Goal: Browse casually: Explore the website without a specific task or goal

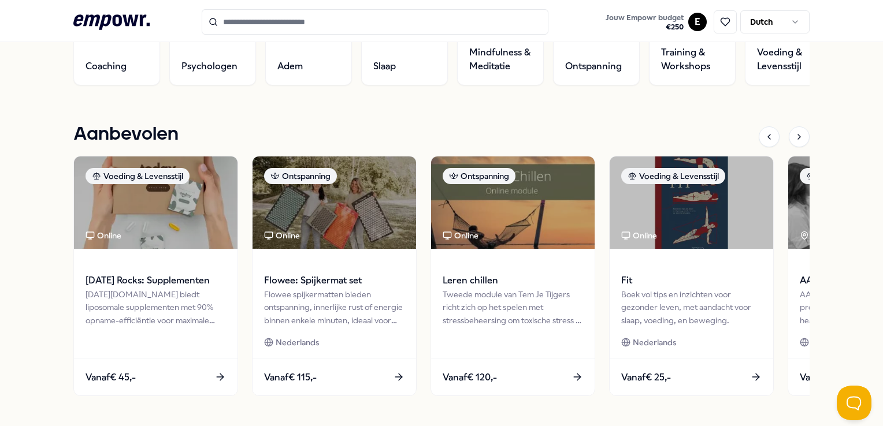
scroll to position [462, 0]
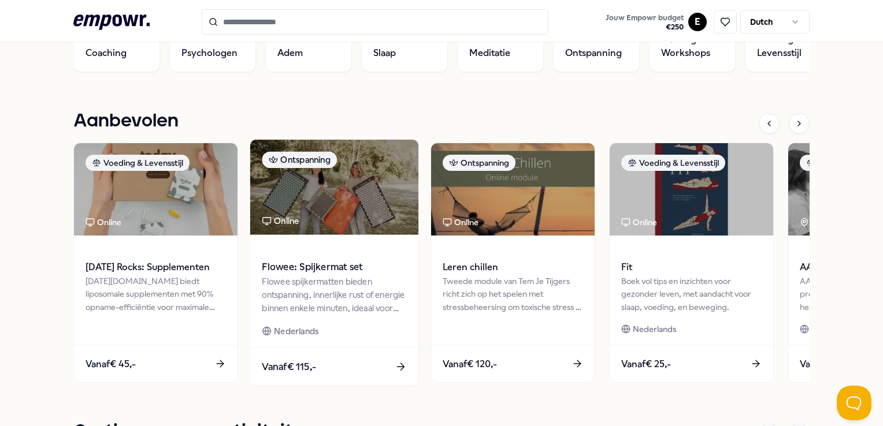
click at [328, 197] on img at bounding box center [334, 187] width 168 height 95
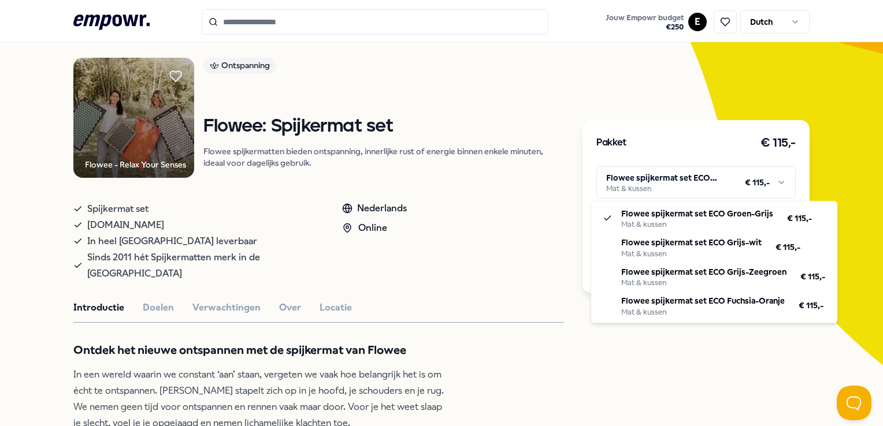
click at [664, 183] on html ".empowr-logo_svg__cls-1{fill:#03032f} Jouw Empowr budget € 250 E Dutch Alle cat…" at bounding box center [441, 213] width 883 height 426
click at [585, 366] on html ".empowr-logo_svg__cls-1{fill:#03032f} Jouw Empowr budget € 250 E Dutch Alle cat…" at bounding box center [441, 213] width 883 height 426
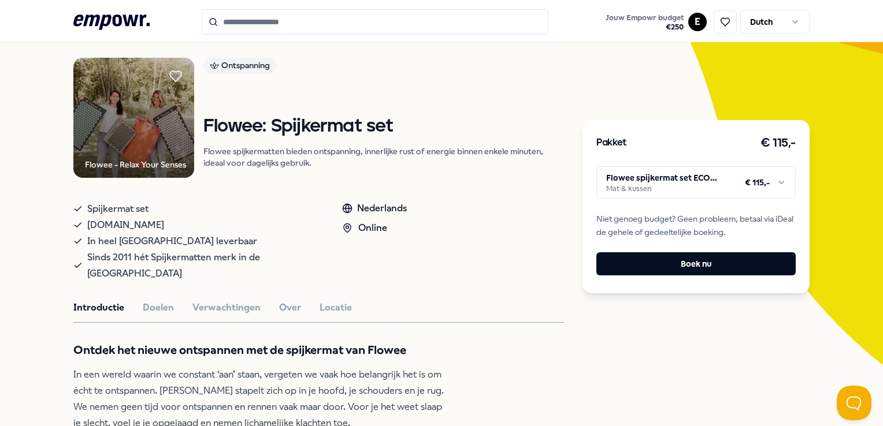
click at [121, 20] on icon at bounding box center [111, 21] width 76 height 15
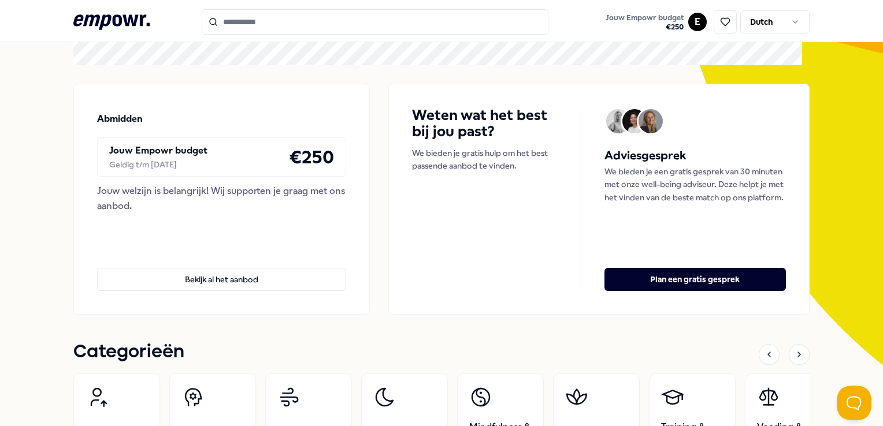
scroll to position [305, 0]
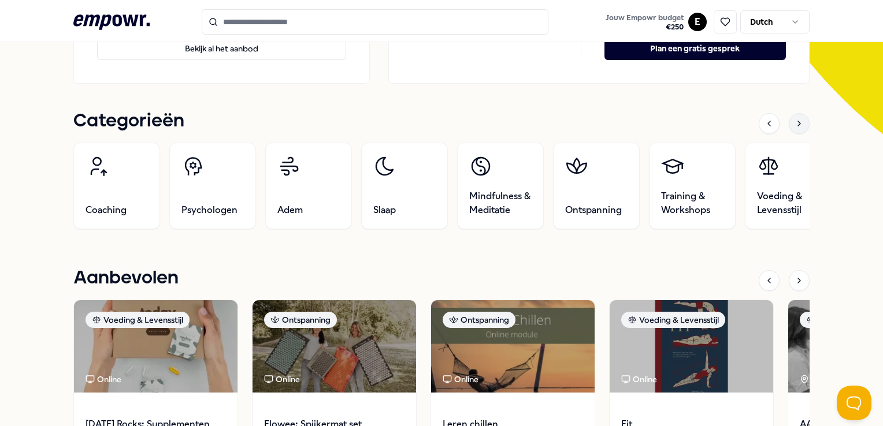
click at [794, 126] on icon at bounding box center [798, 123] width 9 height 9
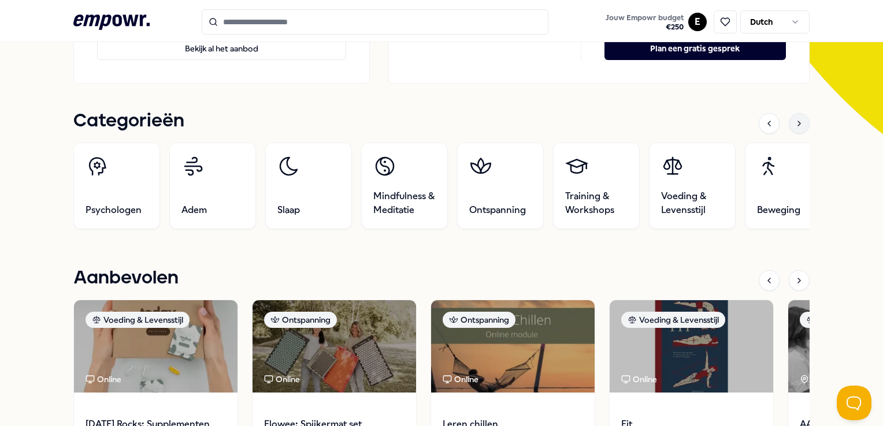
click at [794, 126] on icon at bounding box center [798, 123] width 9 height 9
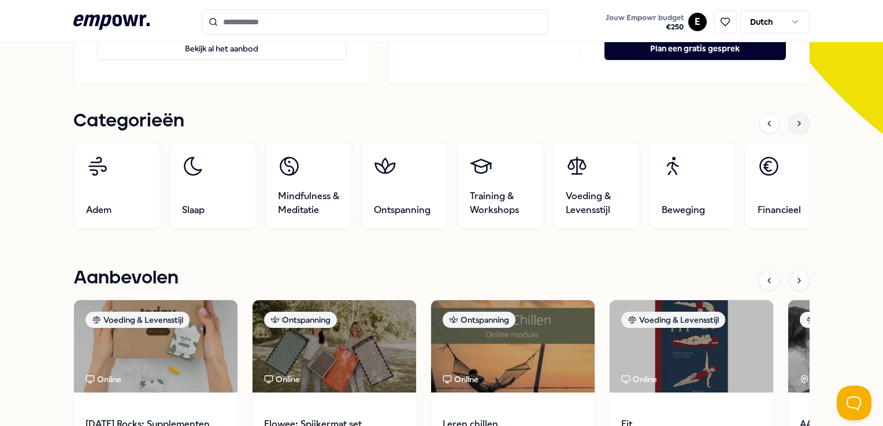
click at [794, 126] on icon at bounding box center [798, 123] width 9 height 9
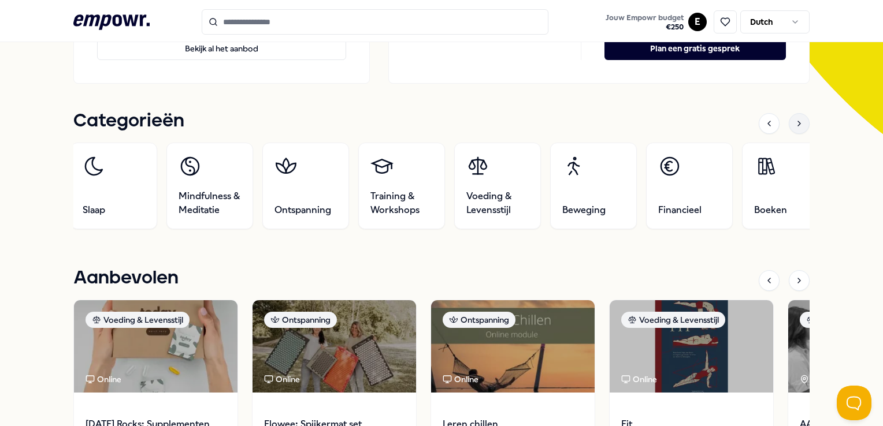
click at [794, 126] on icon at bounding box center [798, 123] width 9 height 9
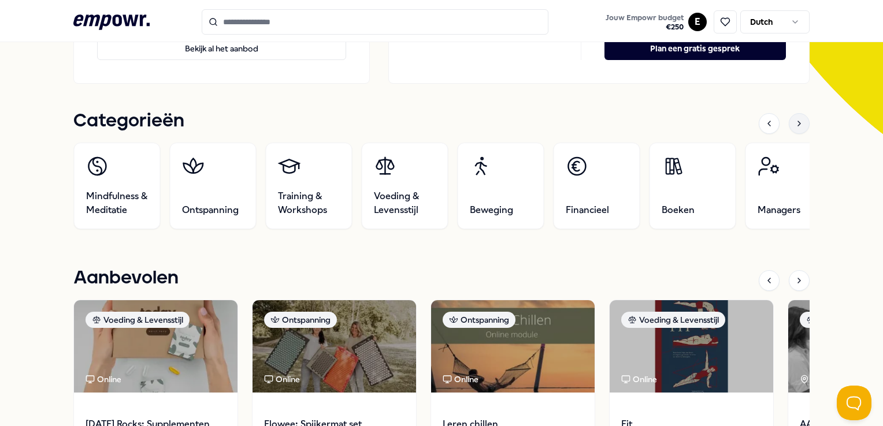
click at [794, 126] on icon at bounding box center [798, 123] width 9 height 9
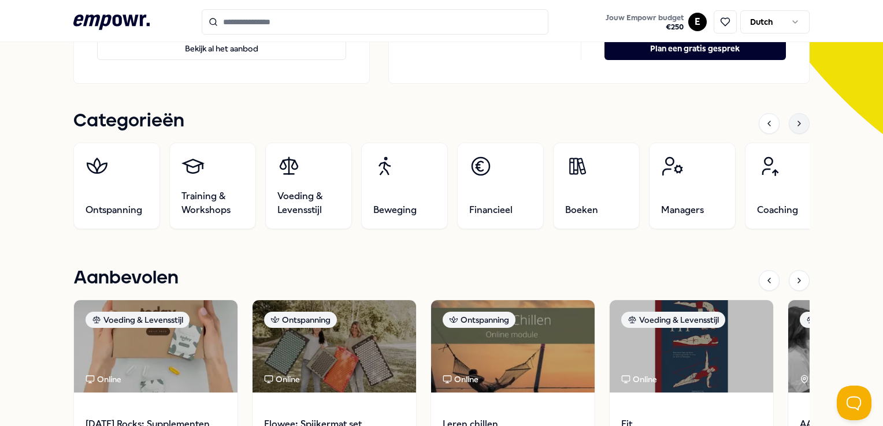
click at [794, 126] on icon at bounding box center [798, 123] width 9 height 9
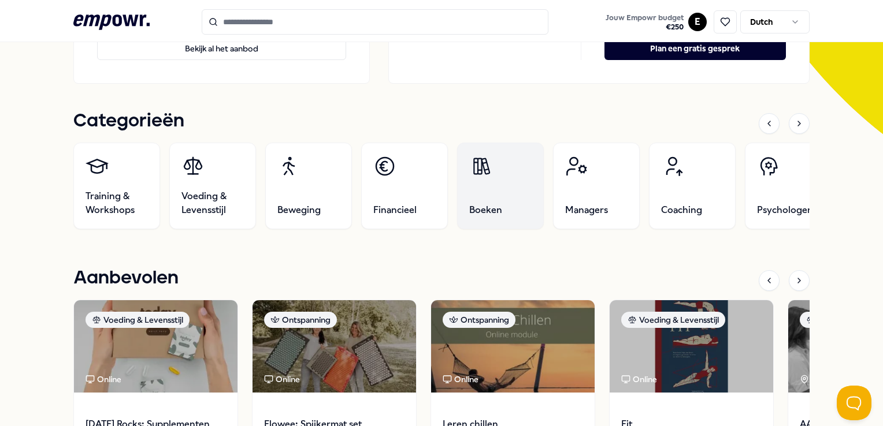
click at [524, 174] on link "Boeken" at bounding box center [500, 186] width 87 height 87
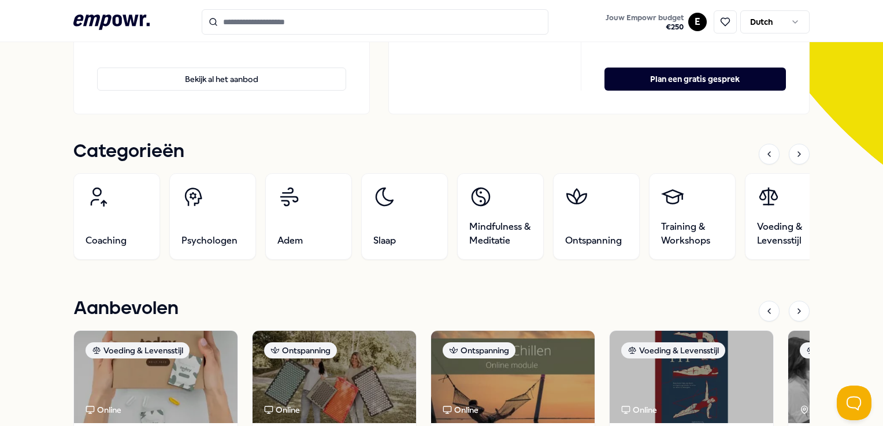
scroll to position [347, 0]
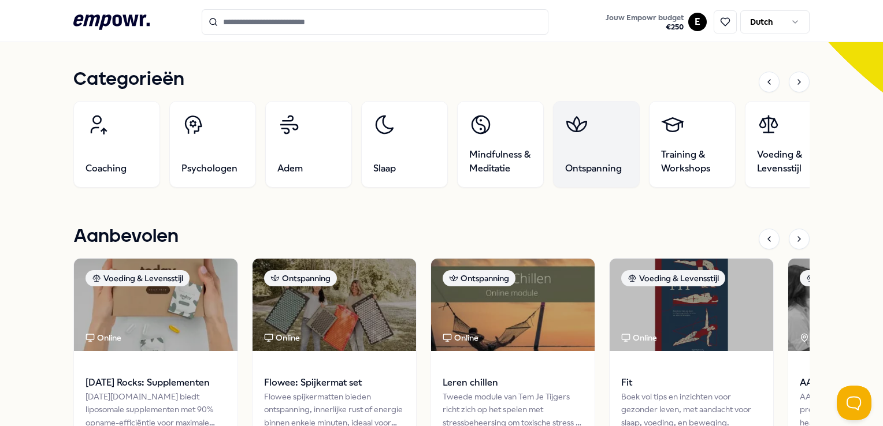
click at [587, 131] on icon at bounding box center [576, 124] width 23 height 23
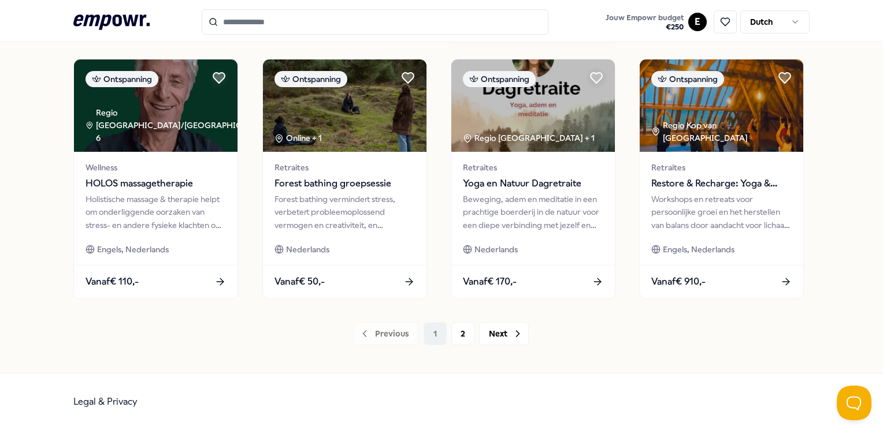
scroll to position [606, 0]
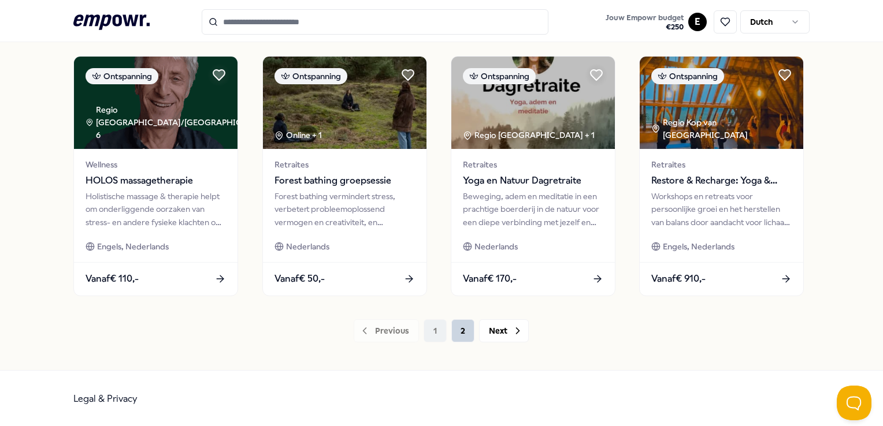
click at [456, 332] on button "2" at bounding box center [462, 330] width 23 height 23
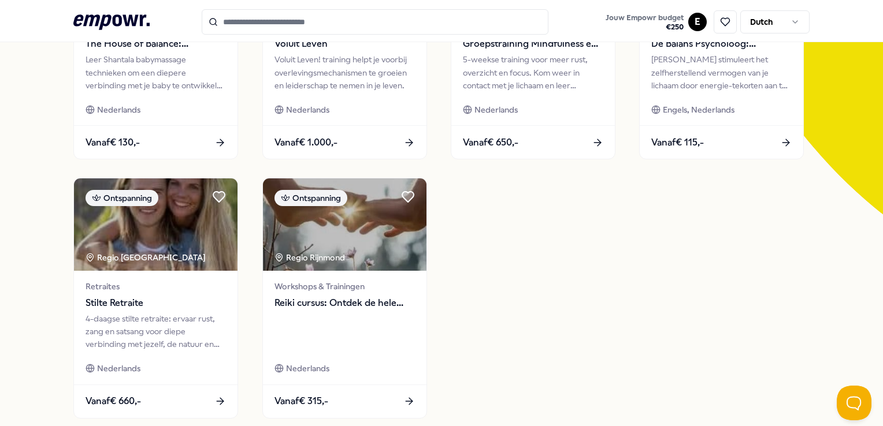
scroll to position [289, 0]
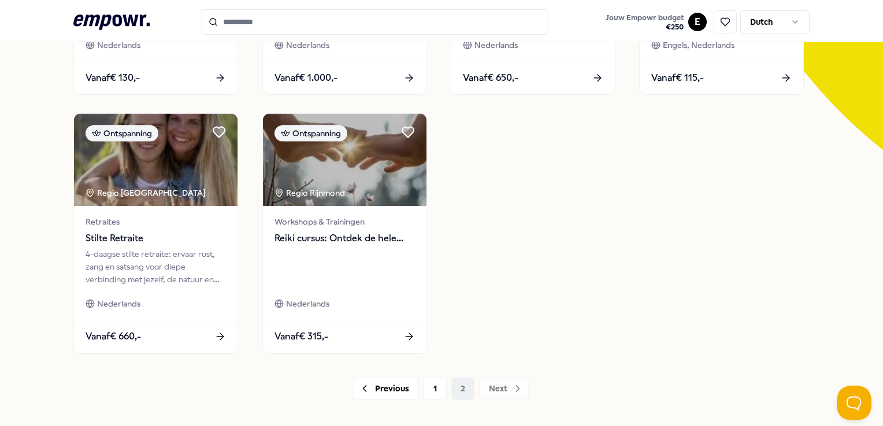
drag, startPoint x: 515, startPoint y: 256, endPoint x: 517, endPoint y: 305, distance: 49.1
click at [517, 305] on div "Ontspanning Online + 40 Wellness The House of Balance: Babymassage aan huis Lee…" at bounding box center [440, 104] width 735 height 500
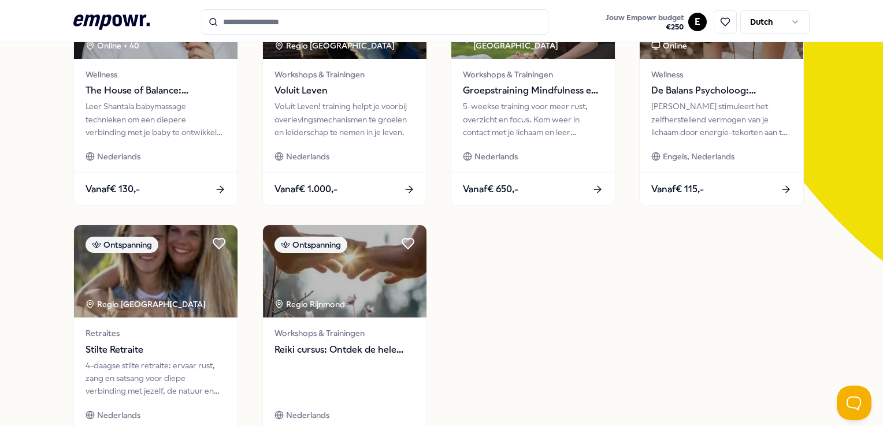
scroll to position [347, 0]
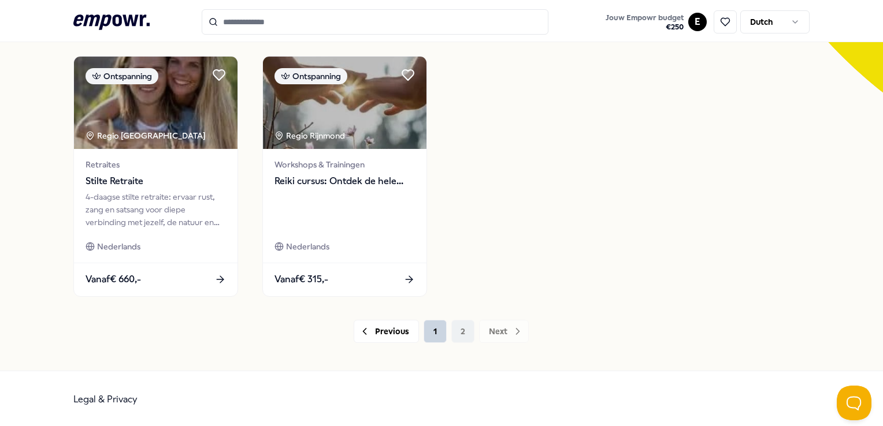
click at [429, 330] on button "1" at bounding box center [434, 331] width 23 height 23
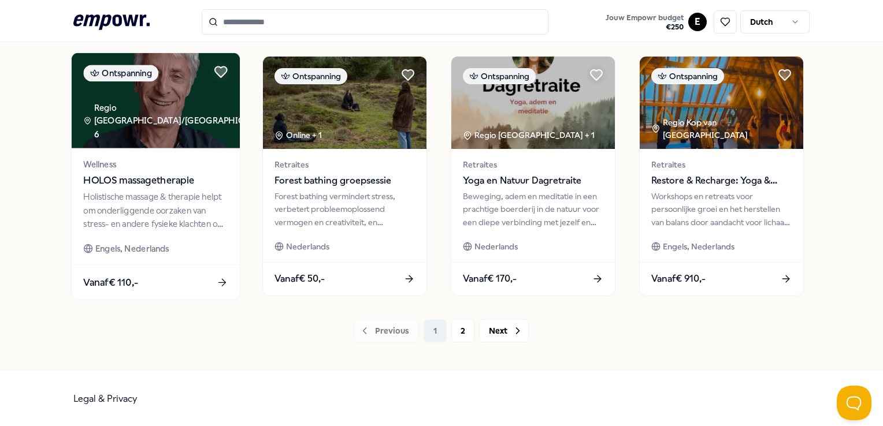
click at [156, 112] on img at bounding box center [156, 100] width 168 height 95
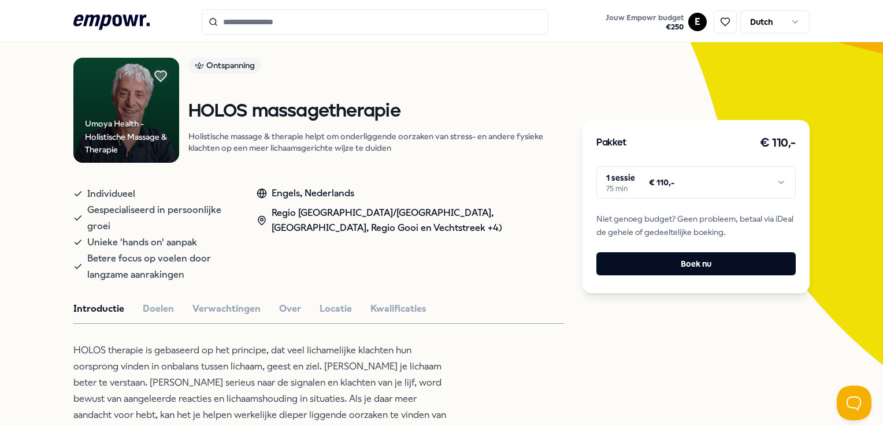
click at [643, 184] on html ".empowr-logo_svg__cls-1{fill:#03032f} Jouw Empowr budget € 250 E Dutch Alle cat…" at bounding box center [441, 213] width 883 height 426
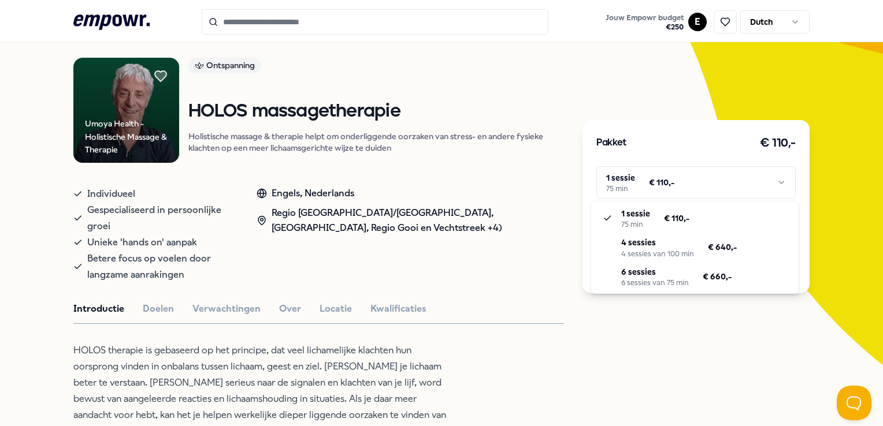
click at [668, 364] on html ".empowr-logo_svg__cls-1{fill:#03032f} Jouw Empowr budget € 250 E Dutch Alle cat…" at bounding box center [441, 213] width 883 height 426
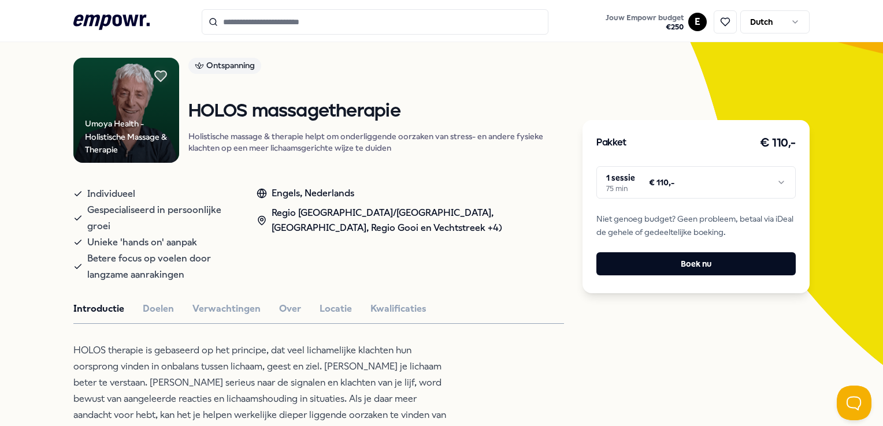
click at [125, 17] on icon at bounding box center [111, 21] width 76 height 15
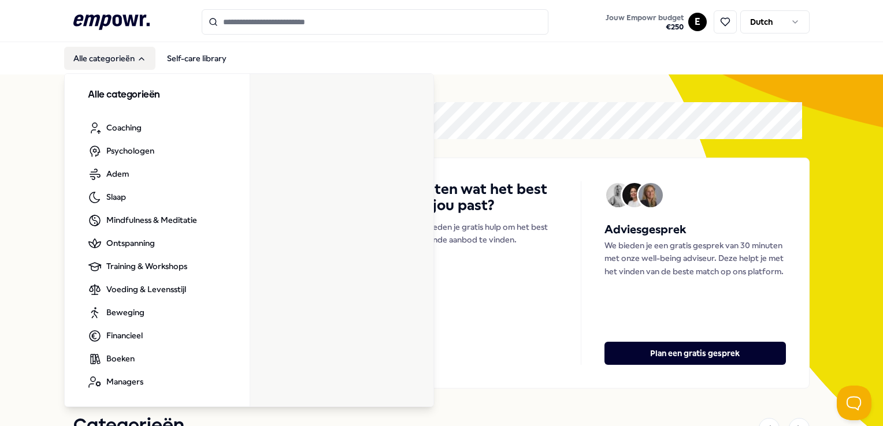
click at [113, 52] on button "Alle categorieën" at bounding box center [109, 58] width 91 height 23
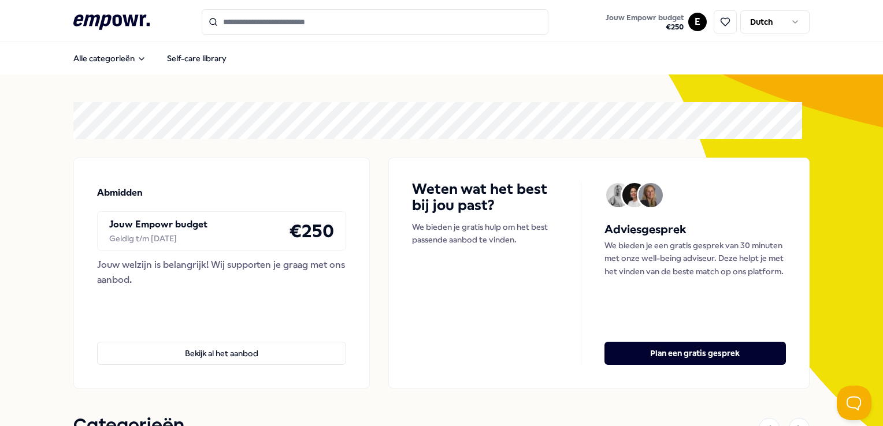
click at [111, 27] on icon ".empowr-logo_svg__cls-1{fill:#03032f}" at bounding box center [111, 22] width 76 height 21
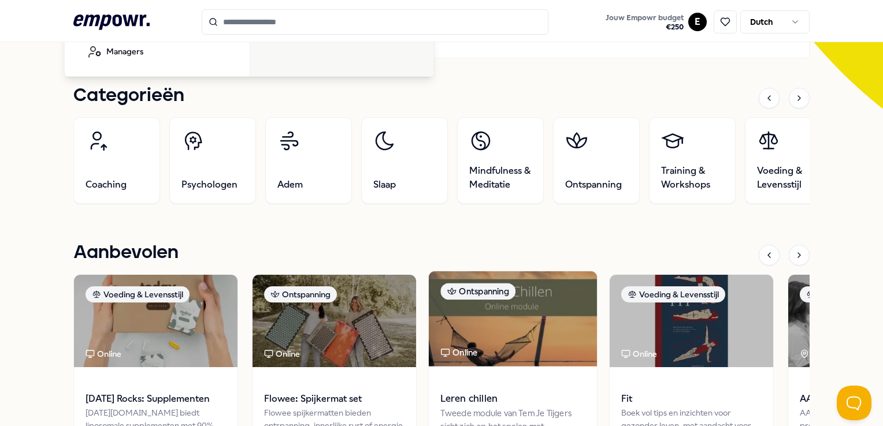
scroll to position [347, 0]
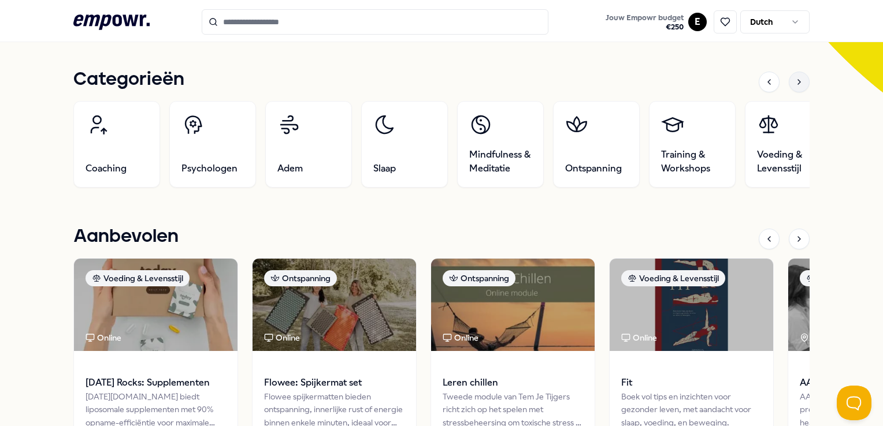
click at [794, 83] on icon at bounding box center [798, 81] width 9 height 9
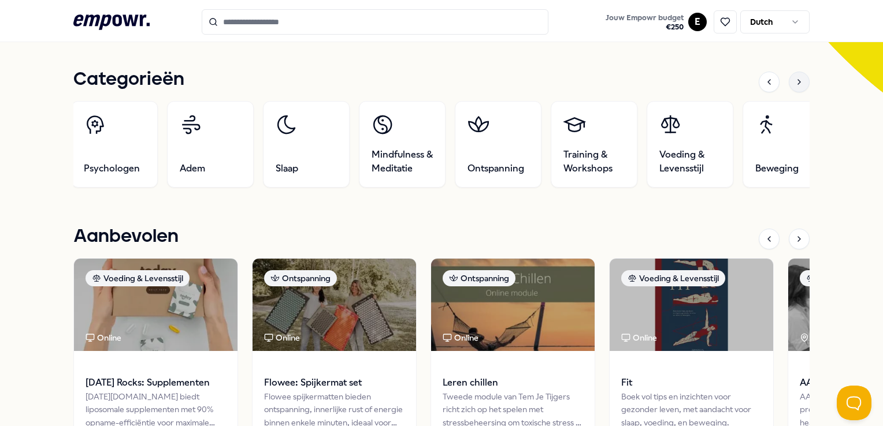
click at [794, 83] on icon at bounding box center [798, 81] width 9 height 9
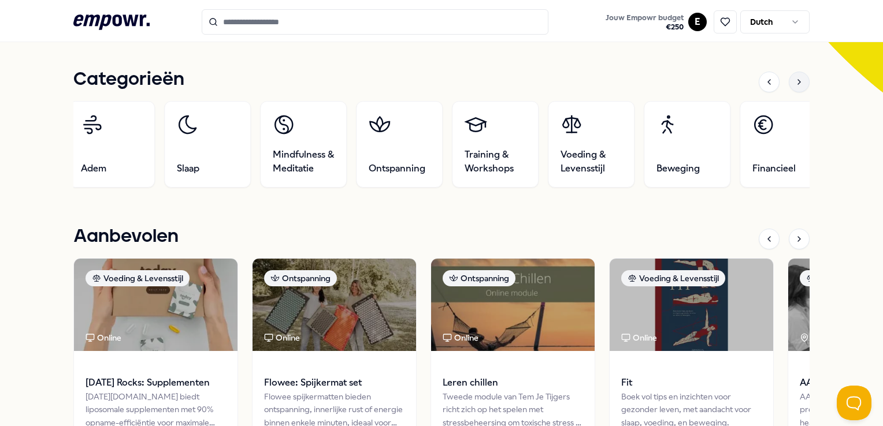
click at [794, 83] on icon at bounding box center [798, 81] width 9 height 9
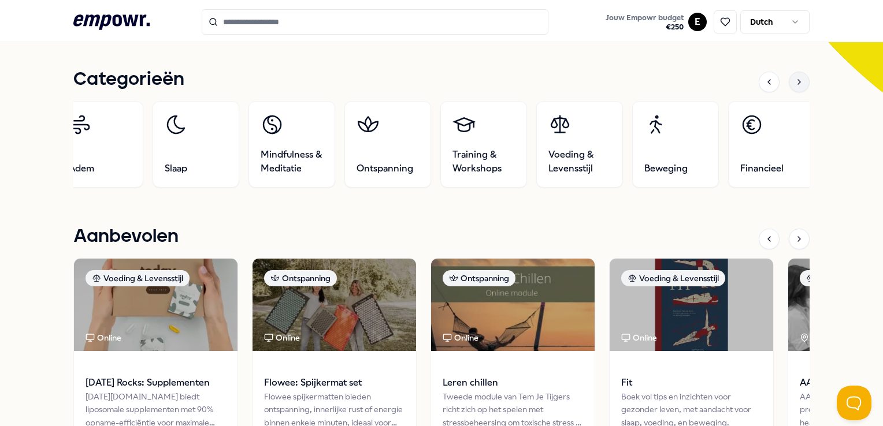
click at [794, 83] on icon at bounding box center [798, 81] width 9 height 9
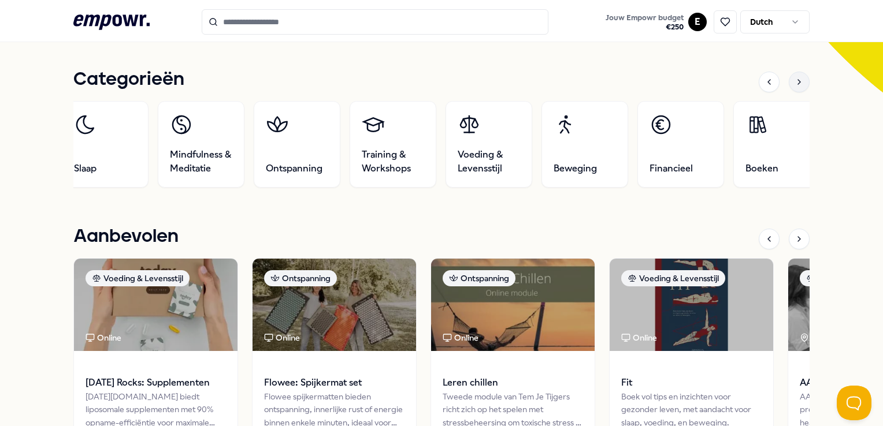
click at [794, 83] on icon at bounding box center [798, 81] width 9 height 9
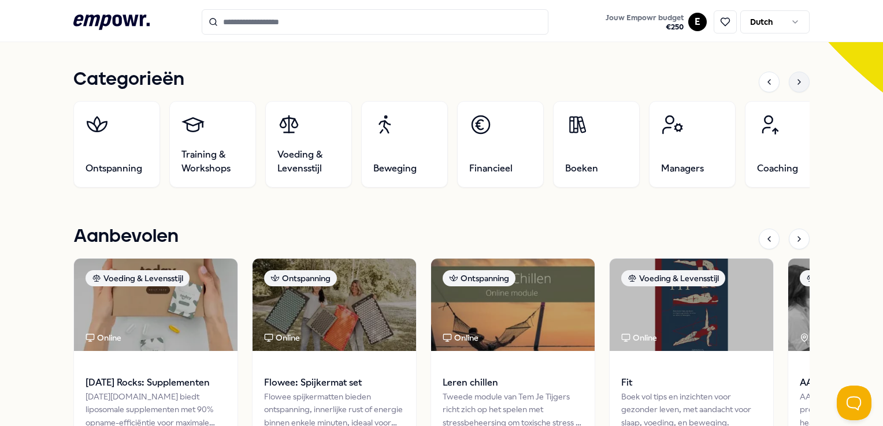
click at [794, 83] on icon at bounding box center [798, 81] width 9 height 9
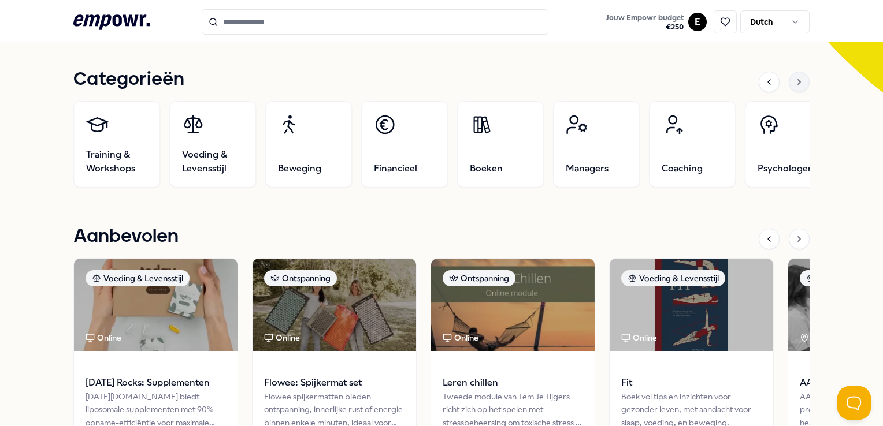
click at [794, 83] on icon at bounding box center [798, 81] width 9 height 9
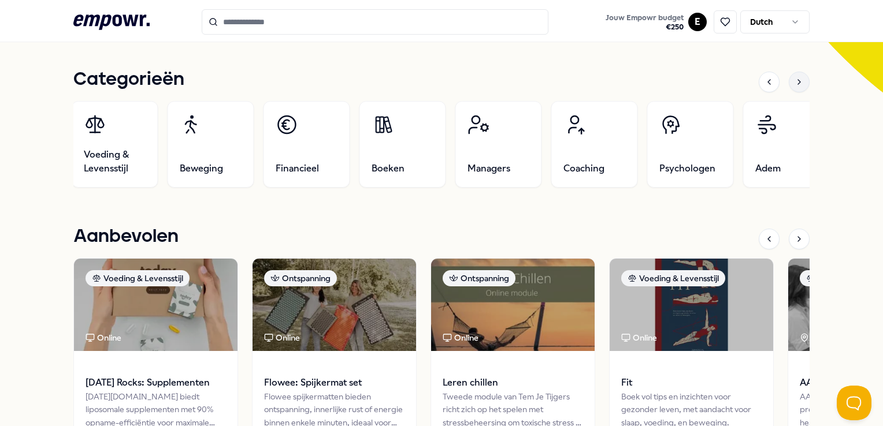
click at [794, 83] on icon at bounding box center [798, 81] width 9 height 9
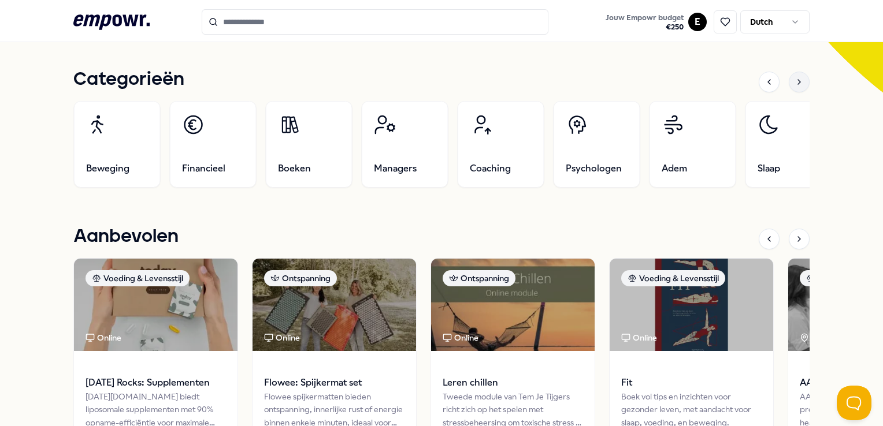
click at [794, 83] on icon at bounding box center [798, 81] width 9 height 9
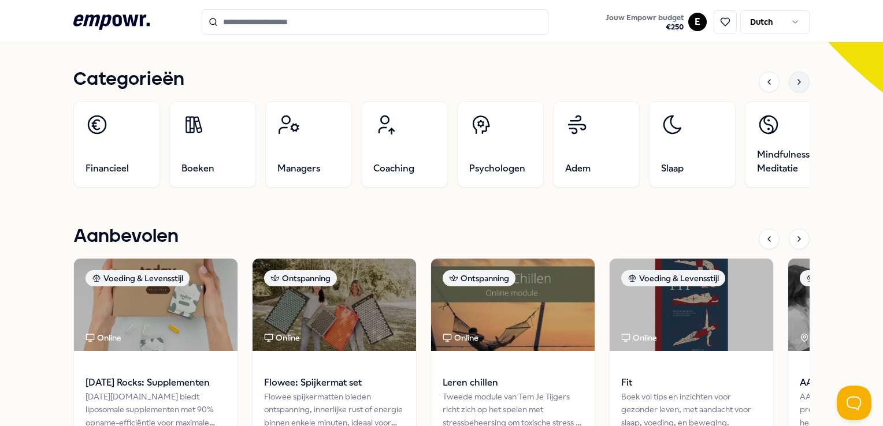
click at [794, 83] on icon at bounding box center [798, 81] width 9 height 9
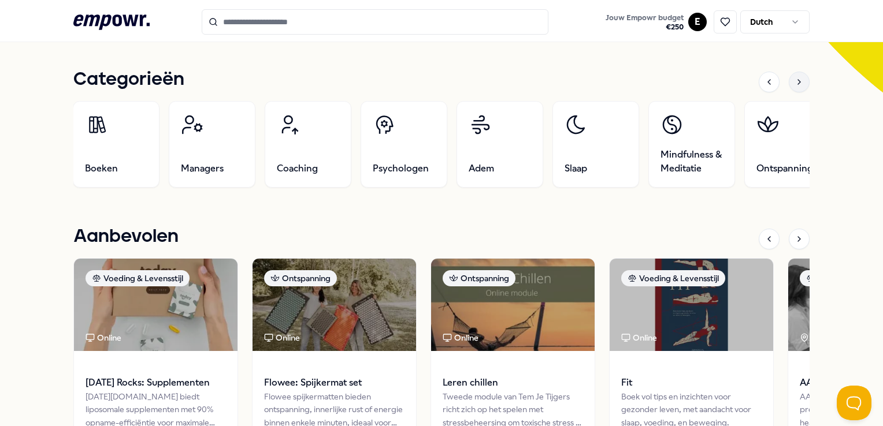
click at [794, 83] on icon at bounding box center [798, 81] width 9 height 9
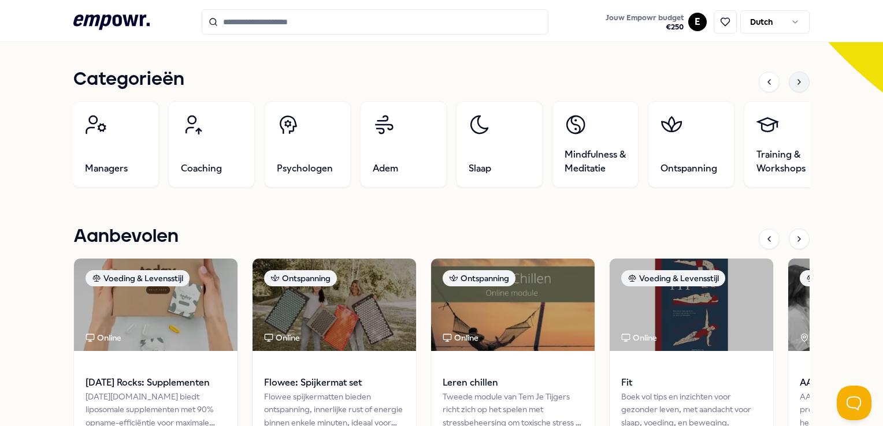
click at [794, 83] on icon at bounding box center [798, 81] width 9 height 9
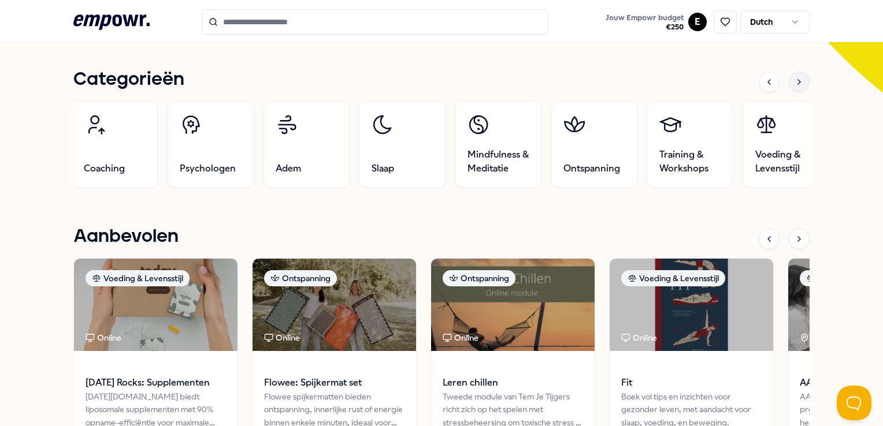
click at [794, 83] on icon at bounding box center [798, 81] width 9 height 9
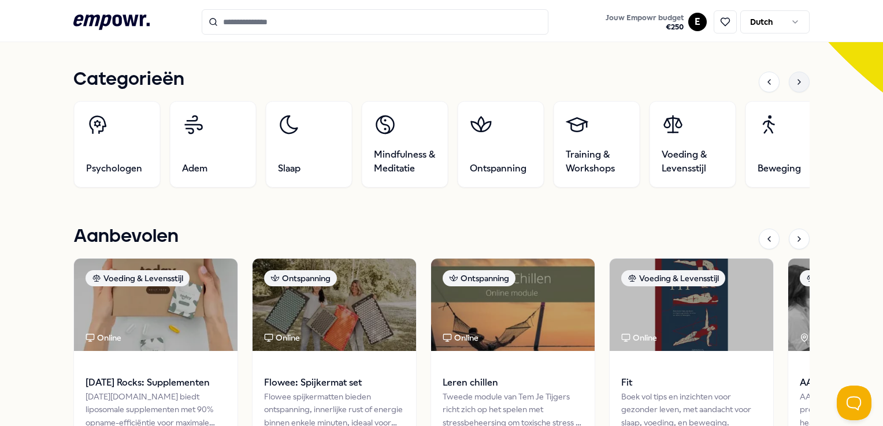
click at [794, 83] on icon at bounding box center [798, 81] width 9 height 9
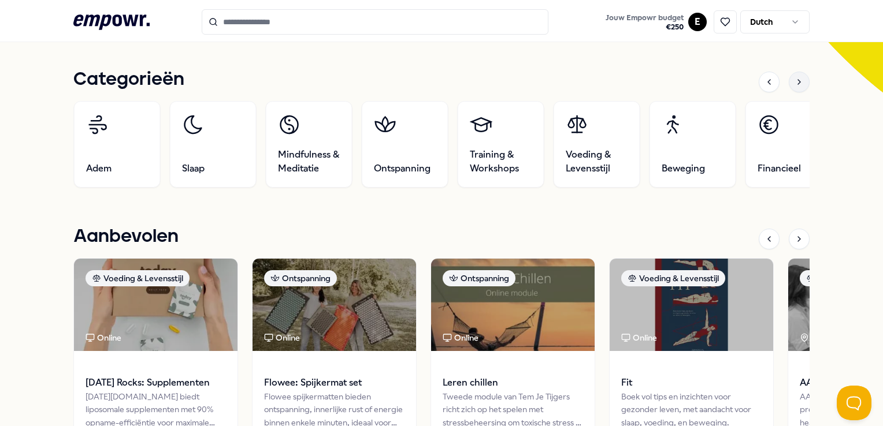
click at [794, 83] on icon at bounding box center [798, 81] width 9 height 9
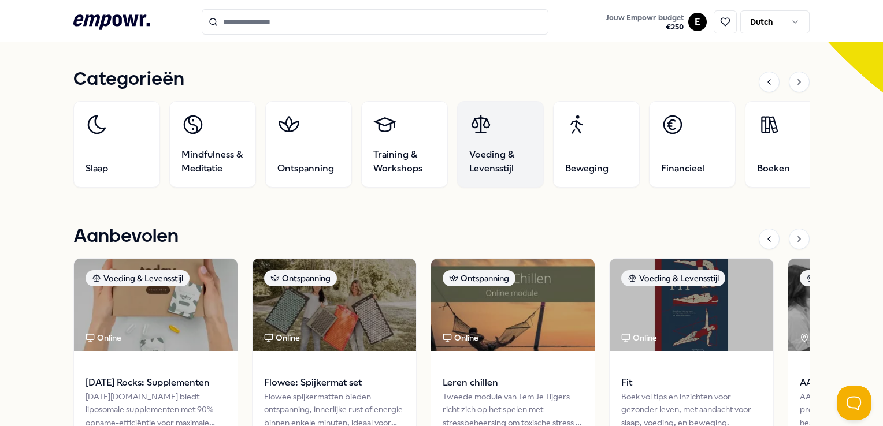
click at [485, 143] on link "Voeding & Levensstijl" at bounding box center [500, 144] width 87 height 87
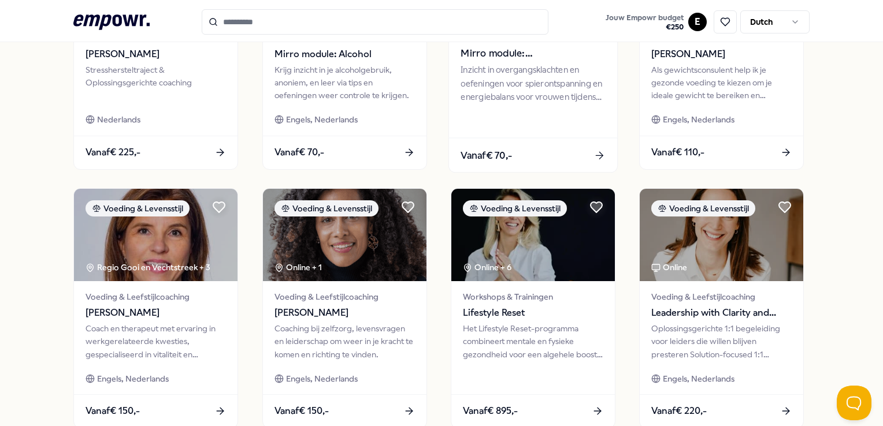
scroll to position [536, 0]
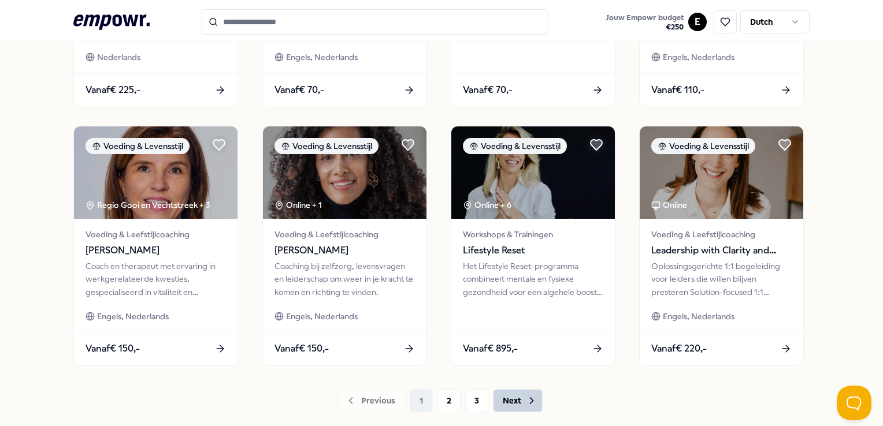
click at [506, 397] on button "Next" at bounding box center [518, 400] width 50 height 23
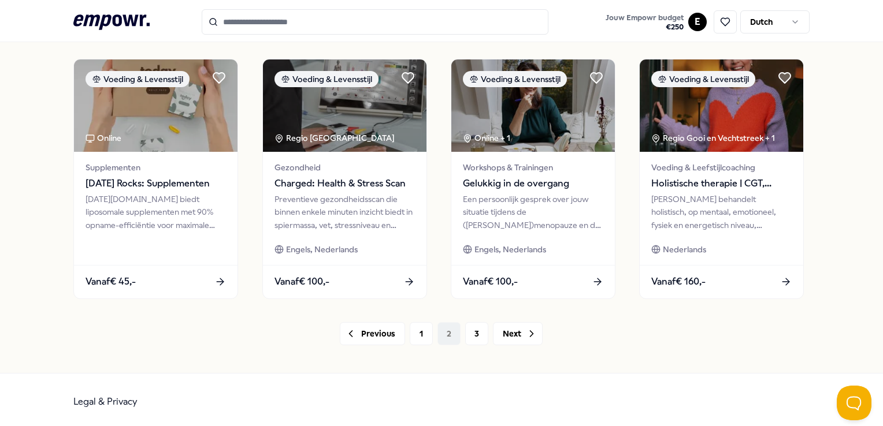
scroll to position [606, 0]
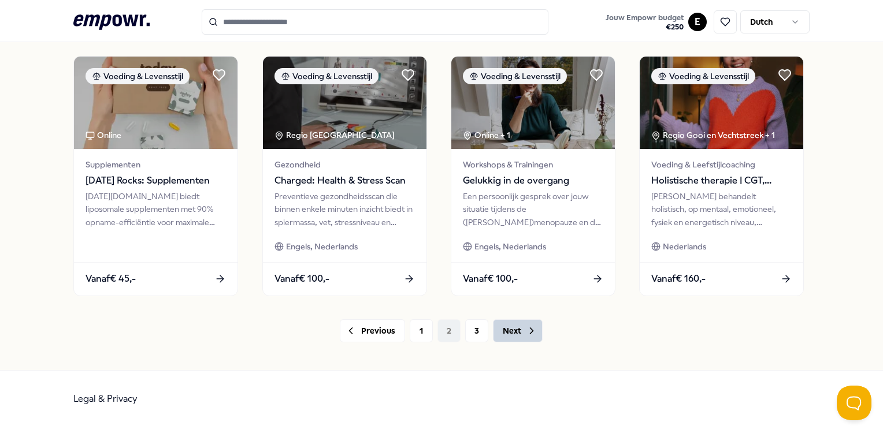
click at [511, 333] on button "Next" at bounding box center [518, 330] width 50 height 23
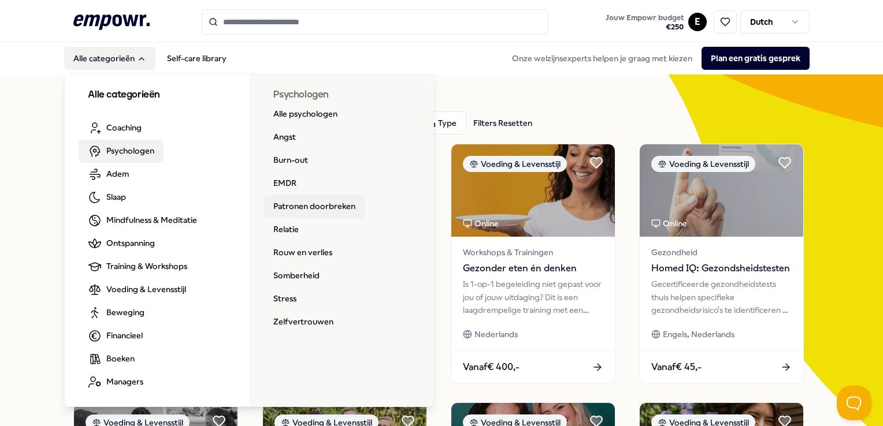
click at [300, 207] on link "Patronen doorbreken" at bounding box center [314, 206] width 100 height 23
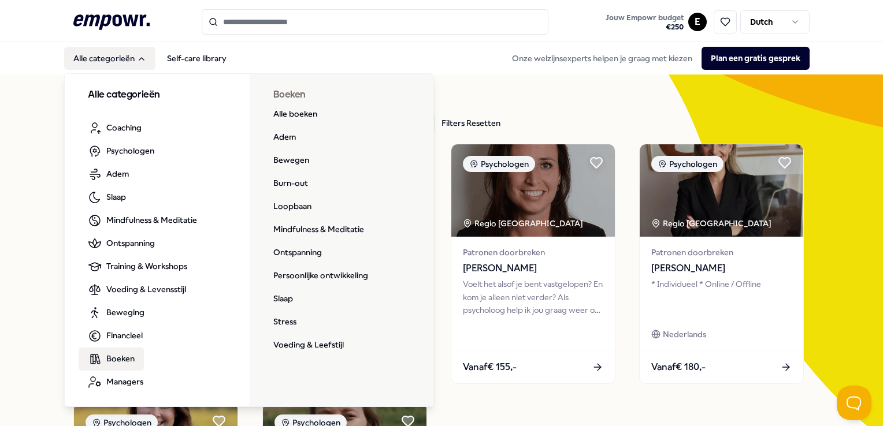
click at [126, 360] on span "Boeken" at bounding box center [120, 358] width 28 height 13
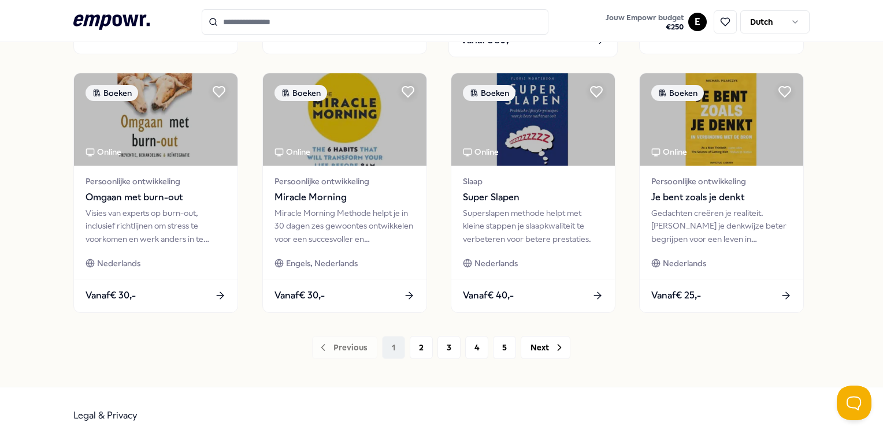
scroll to position [606, 0]
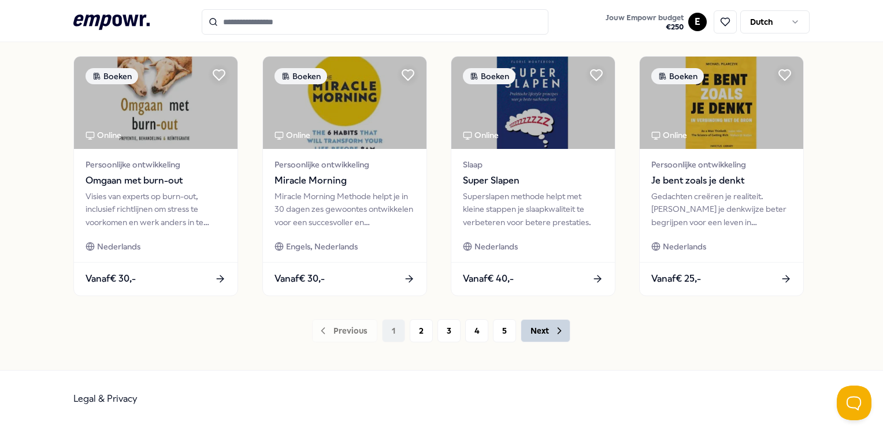
click at [533, 333] on button "Next" at bounding box center [545, 330] width 50 height 23
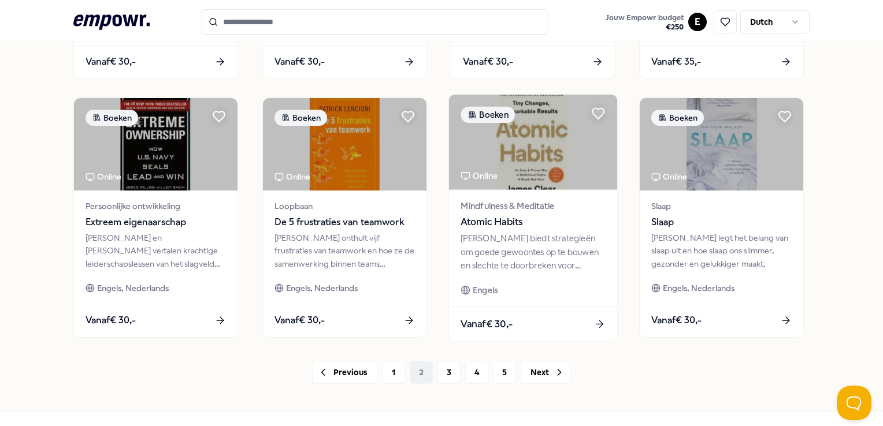
scroll to position [606, 0]
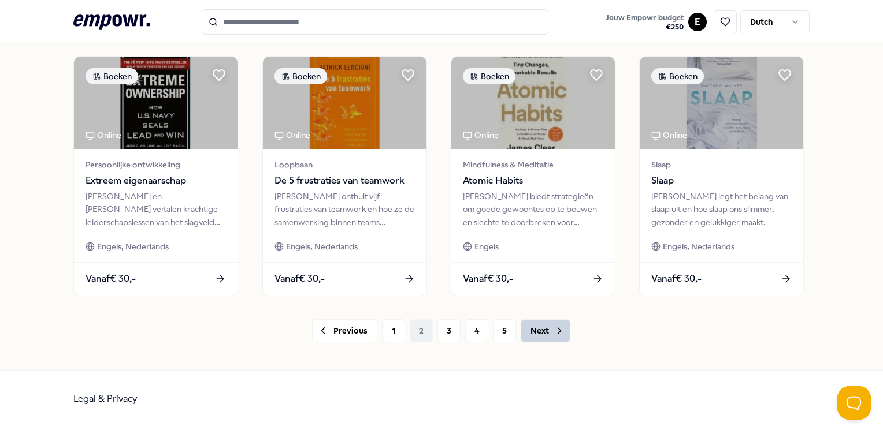
click at [528, 327] on button "Next" at bounding box center [545, 330] width 50 height 23
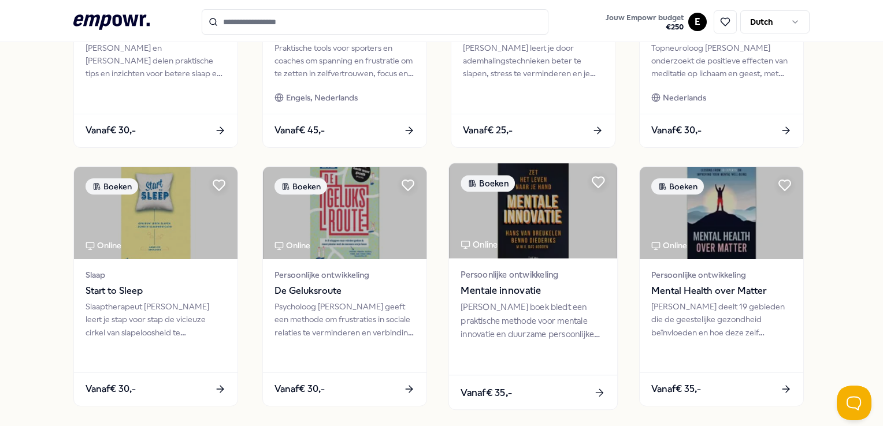
scroll to position [606, 0]
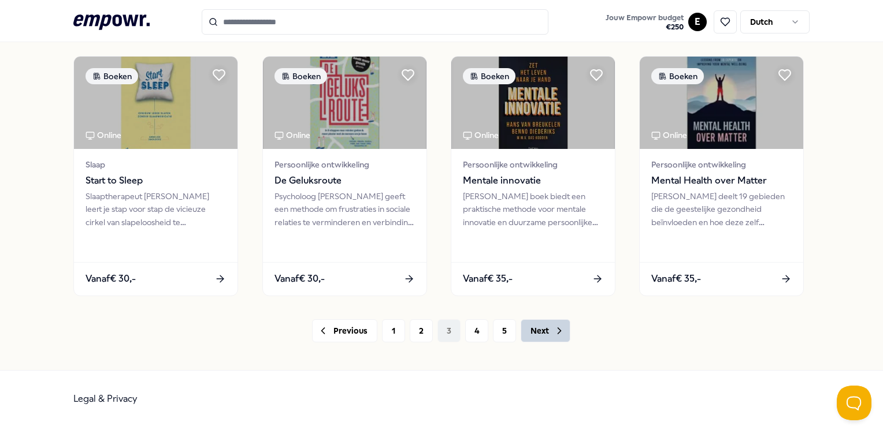
click at [538, 337] on button "Next" at bounding box center [545, 330] width 50 height 23
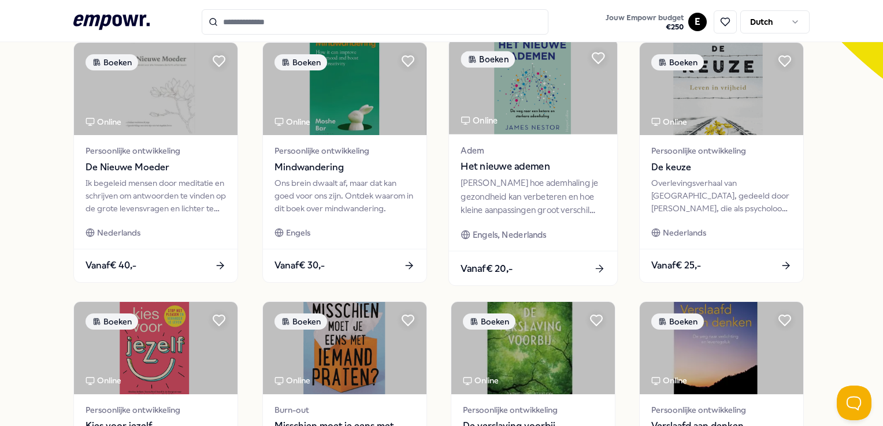
scroll to position [606, 0]
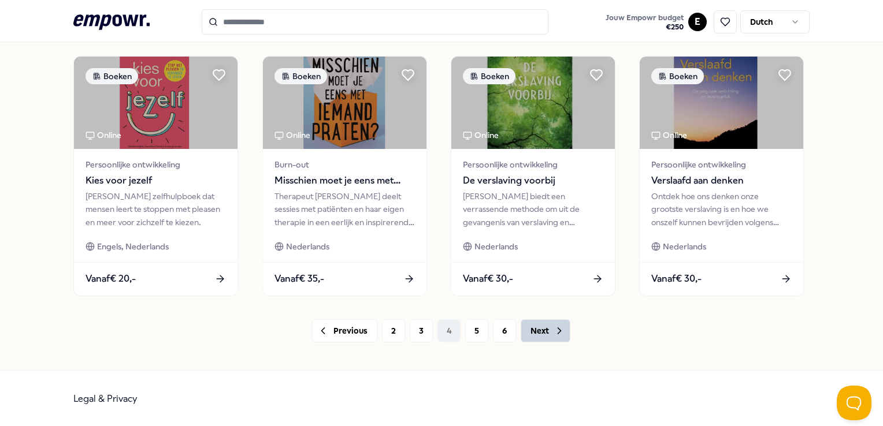
click at [538, 332] on button "Next" at bounding box center [545, 330] width 50 height 23
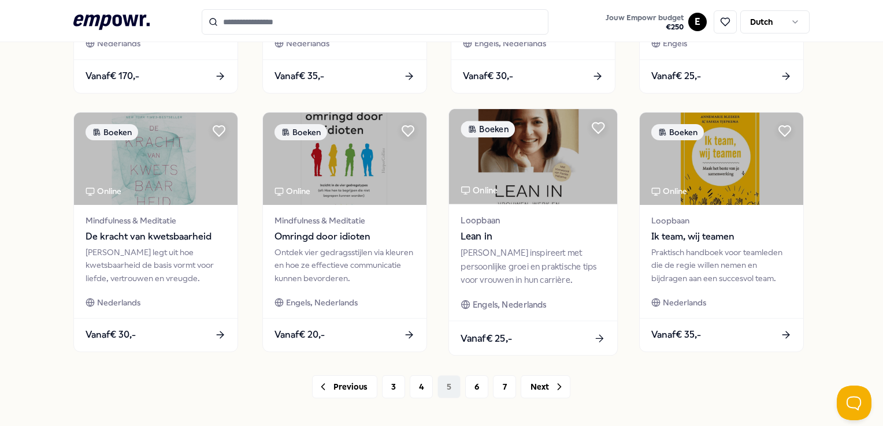
scroll to position [606, 0]
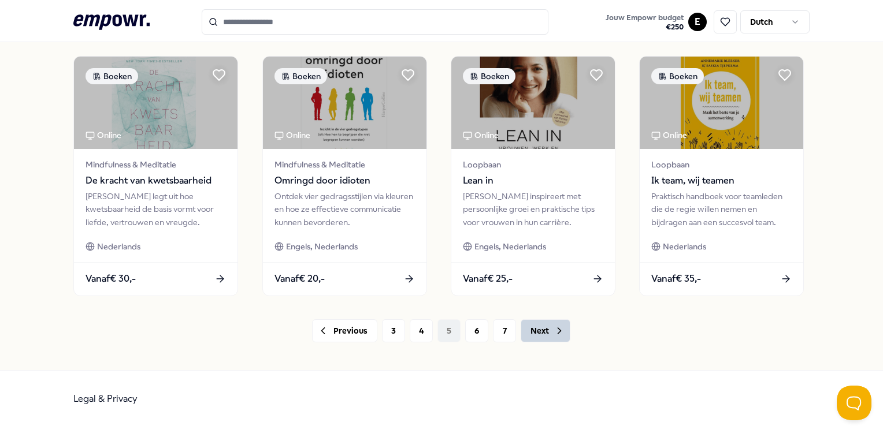
click at [535, 333] on button "Next" at bounding box center [545, 330] width 50 height 23
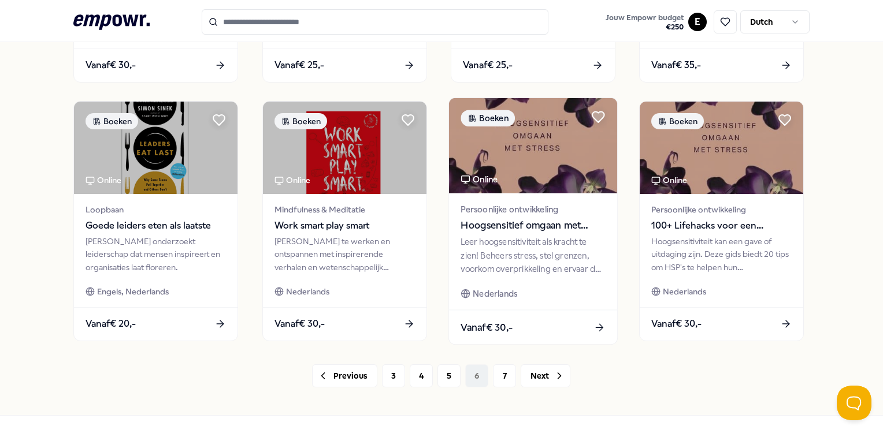
scroll to position [606, 0]
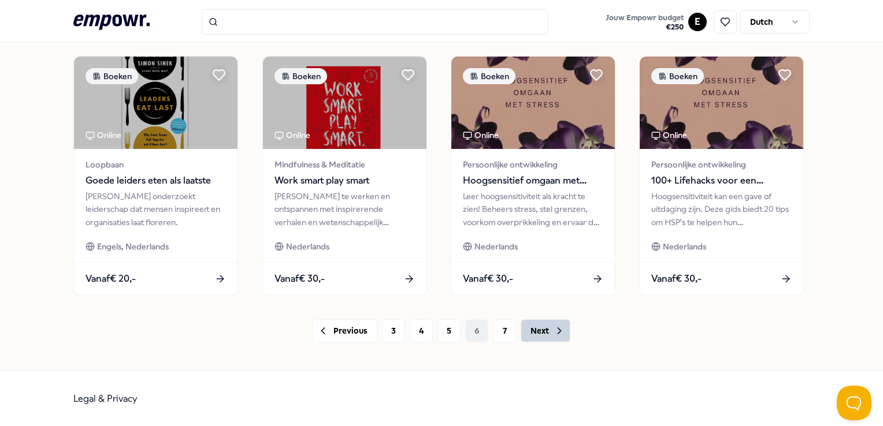
click at [541, 336] on button "Next" at bounding box center [545, 330] width 50 height 23
